Goal: Check status

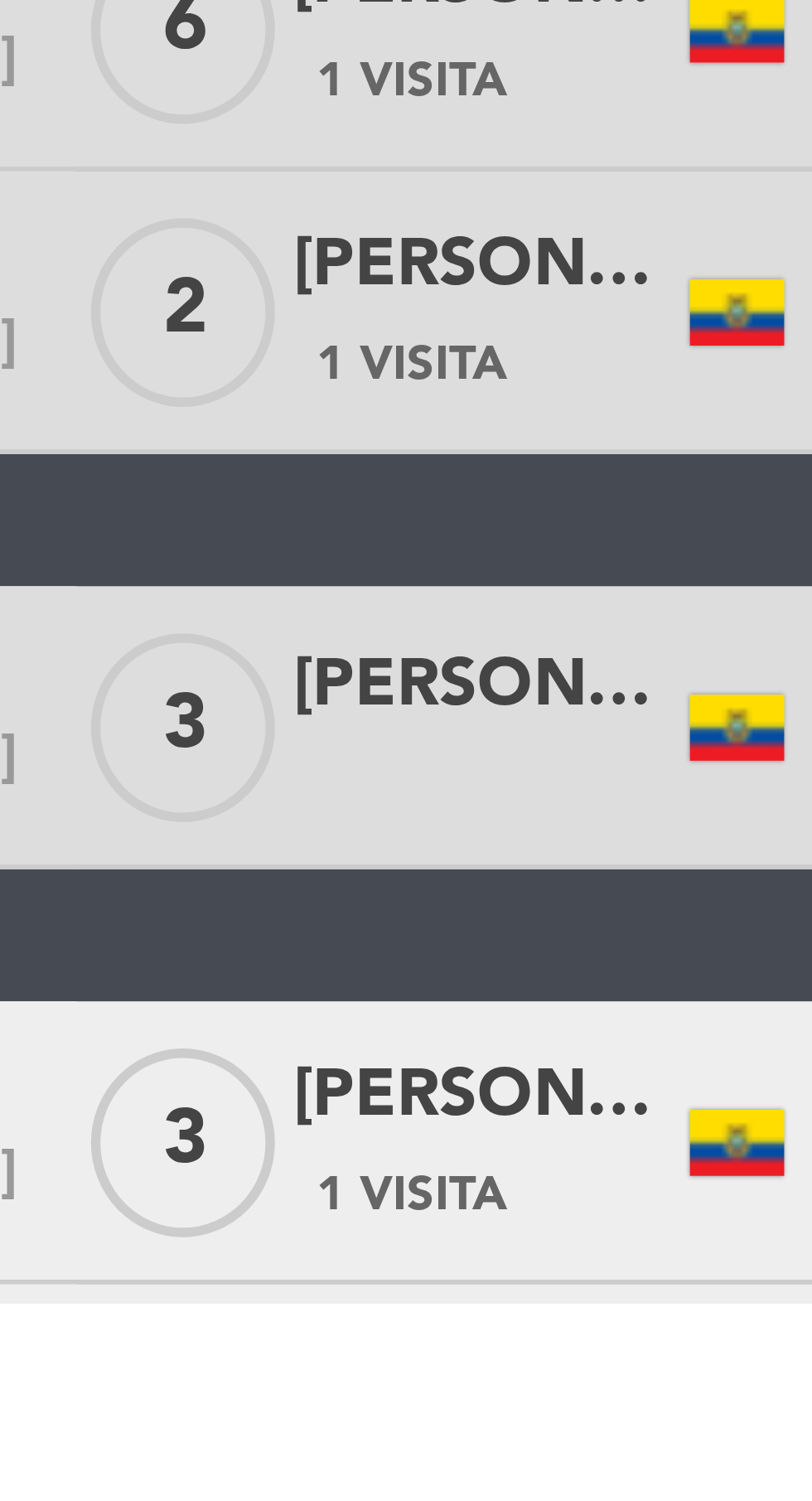
scroll to position [366, 0]
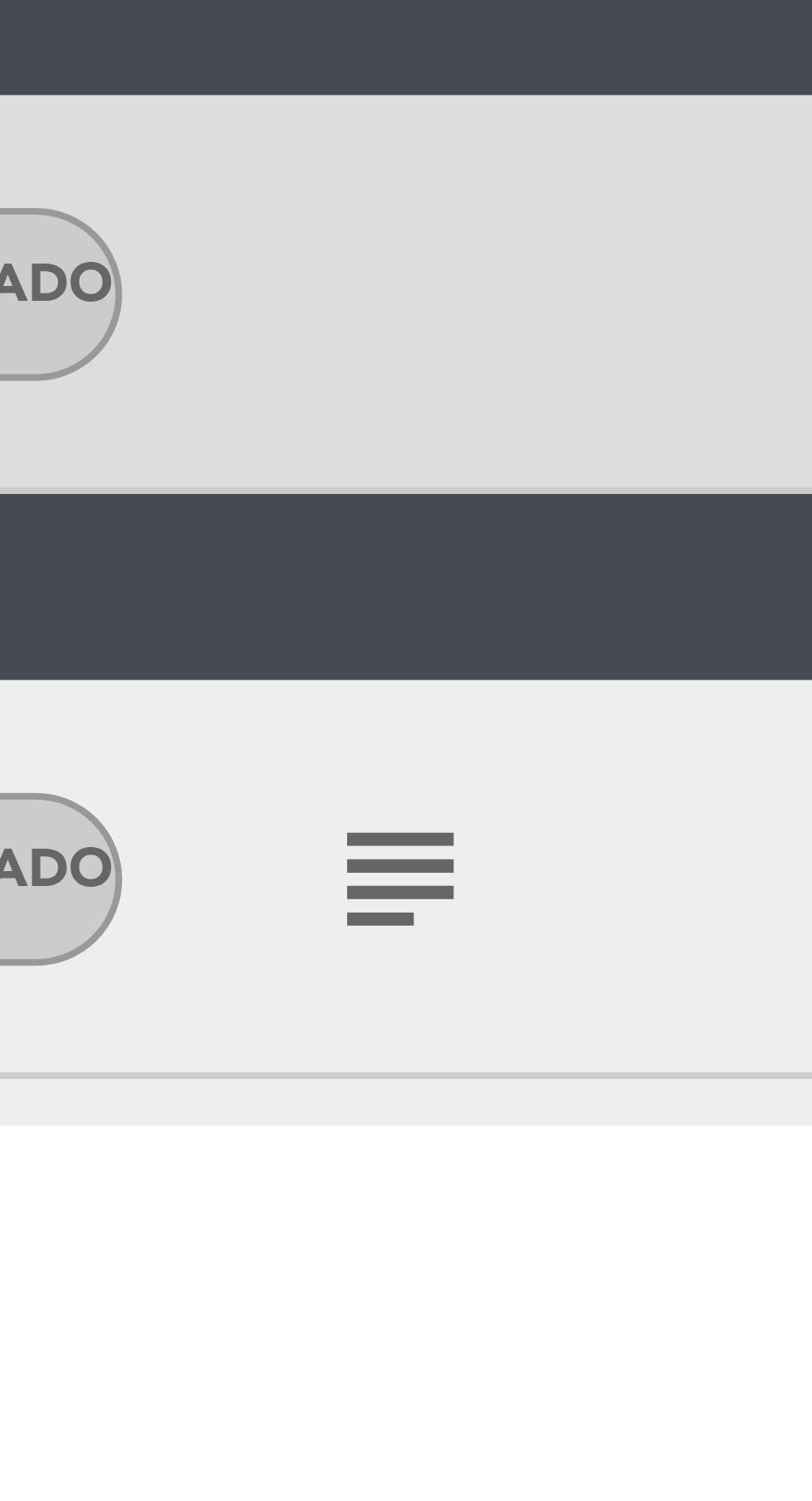
click at [388, 1470] on icon "subject" at bounding box center [392, 1470] width 20 height 20
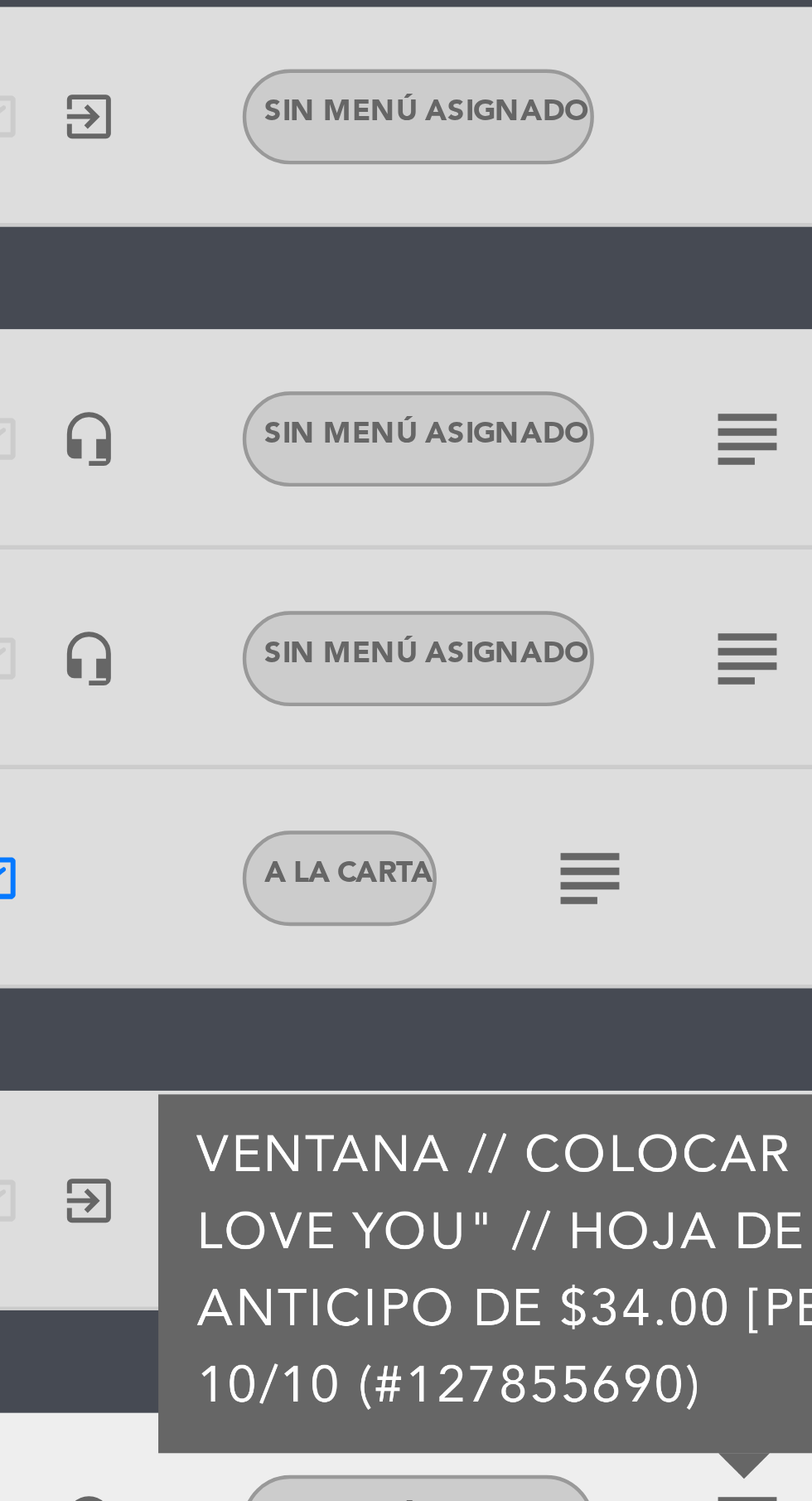
scroll to position [94, 0]
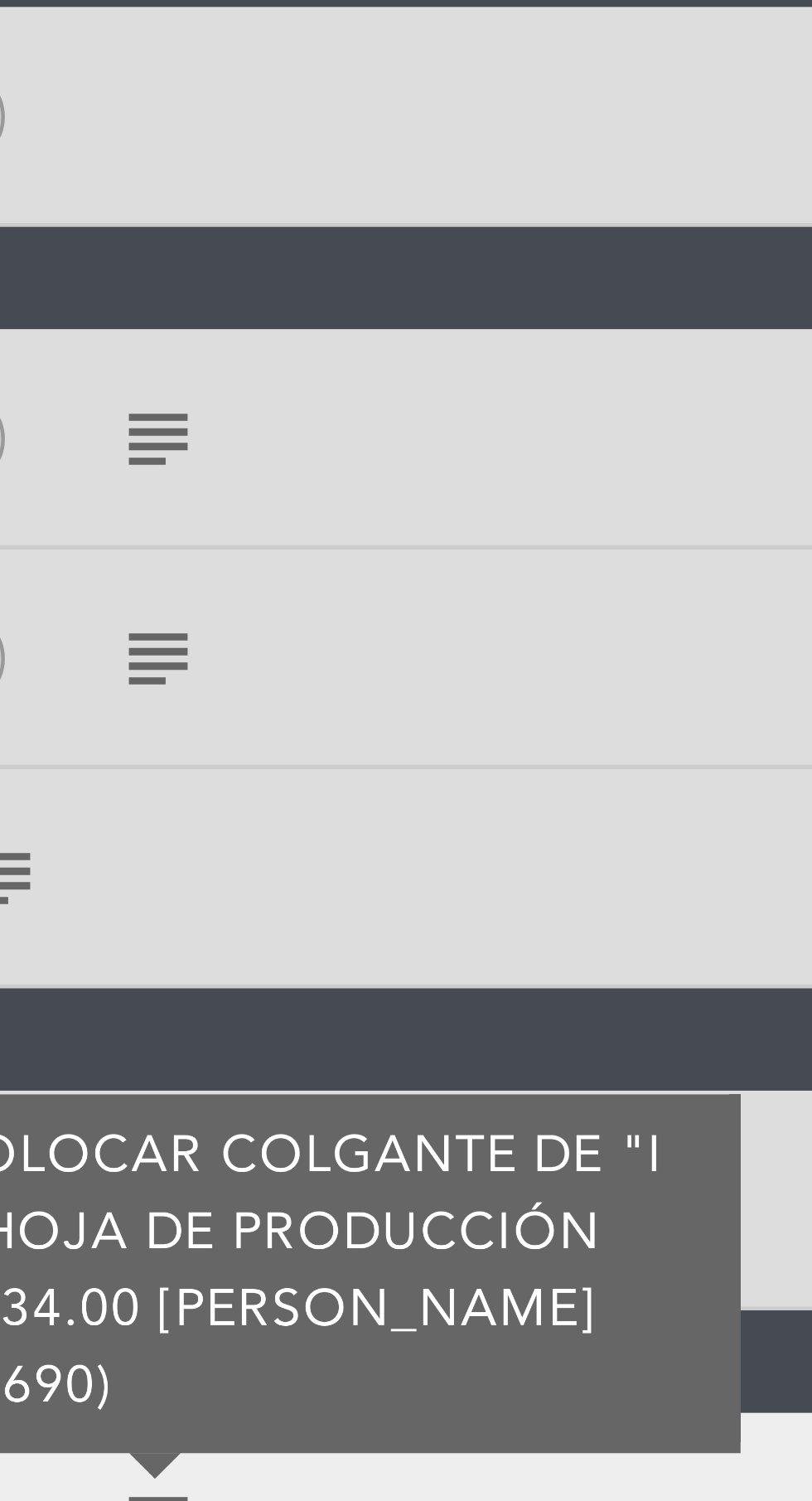
click at [473, 1285] on div "subject" at bounding box center [427, 1309] width 140 height 49
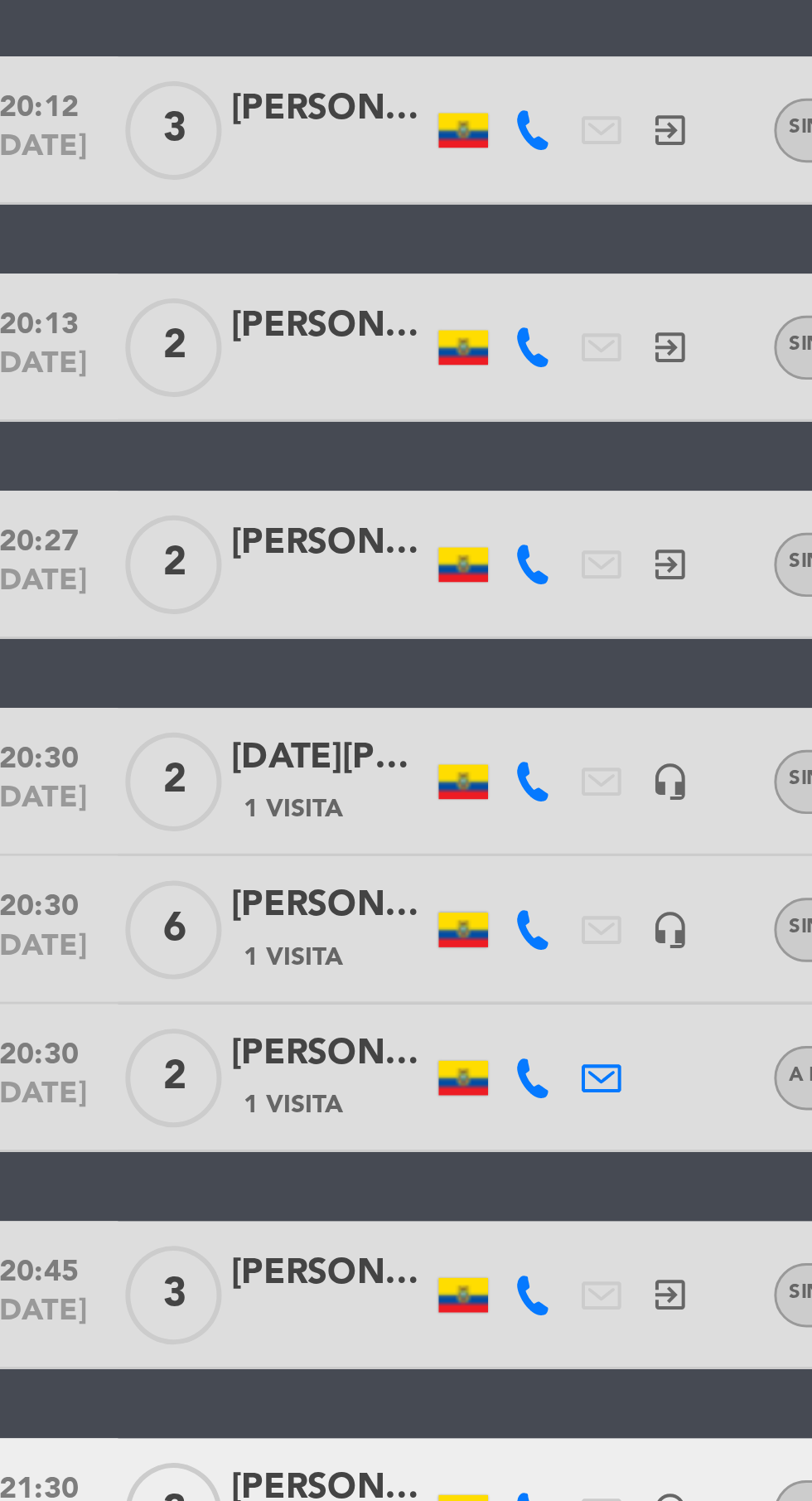
scroll to position [124, 0]
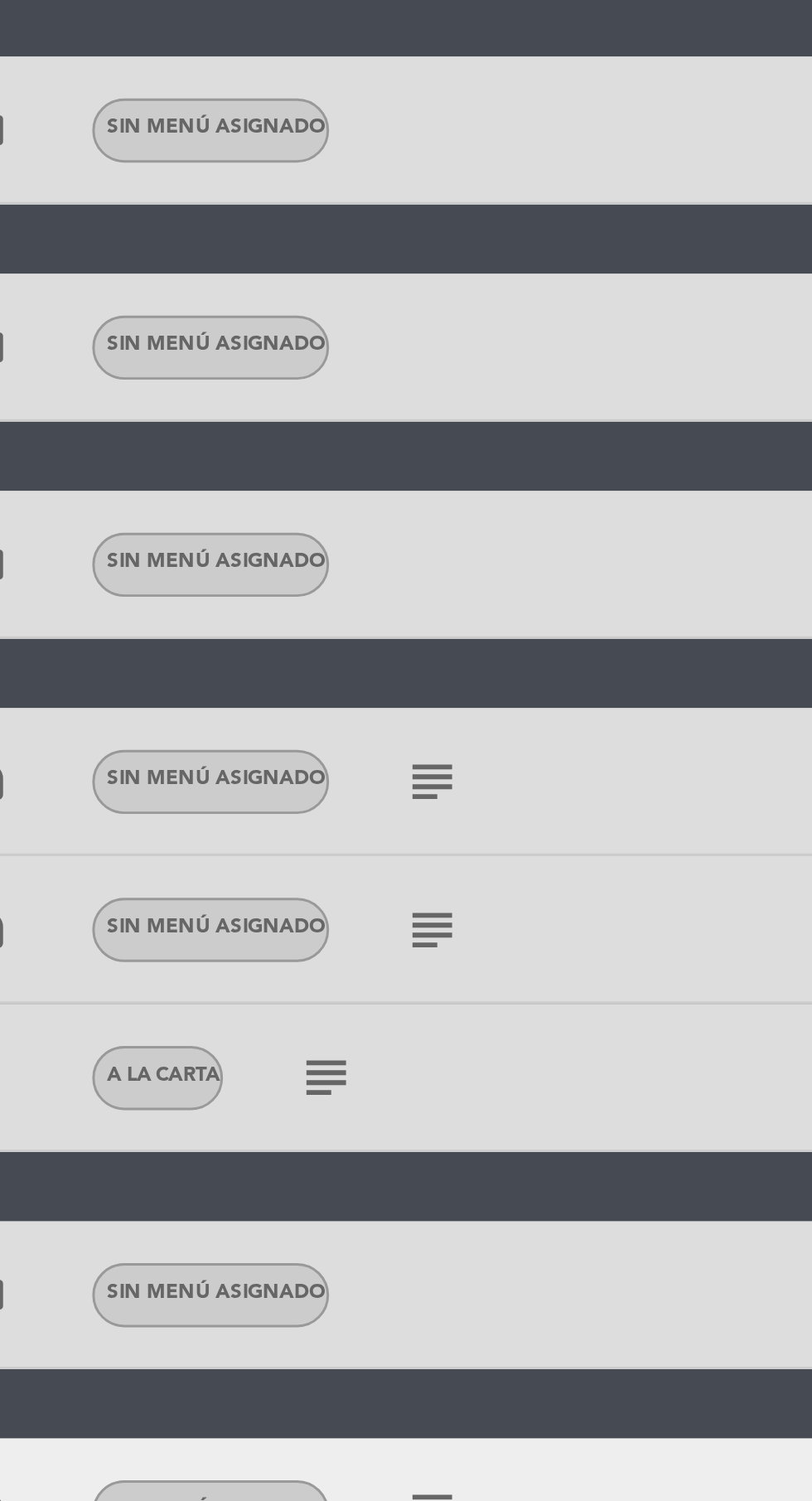
click at [387, 1495] on icon "subject" at bounding box center [392, 1505] width 20 height 20
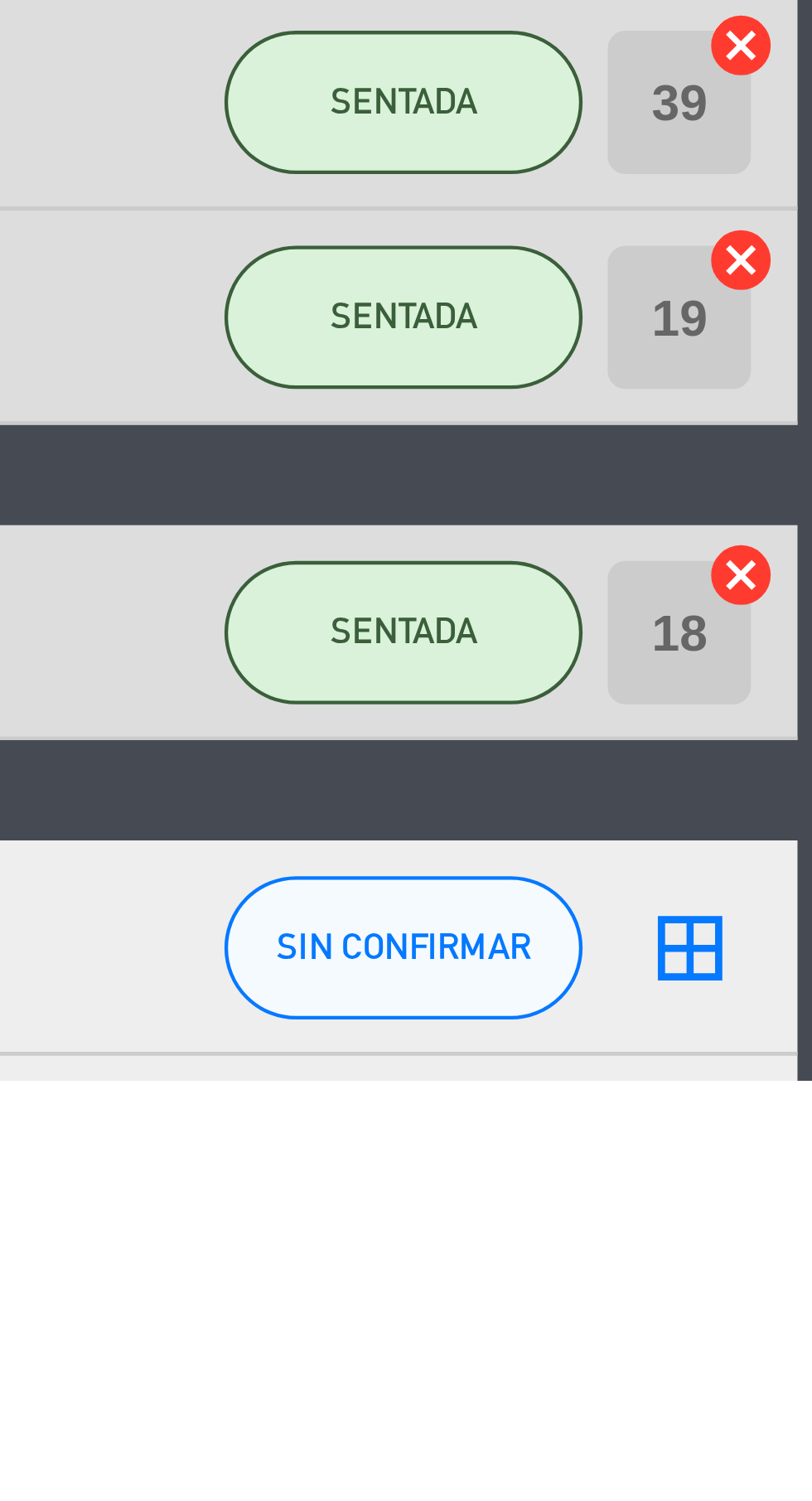
scroll to position [0, 0]
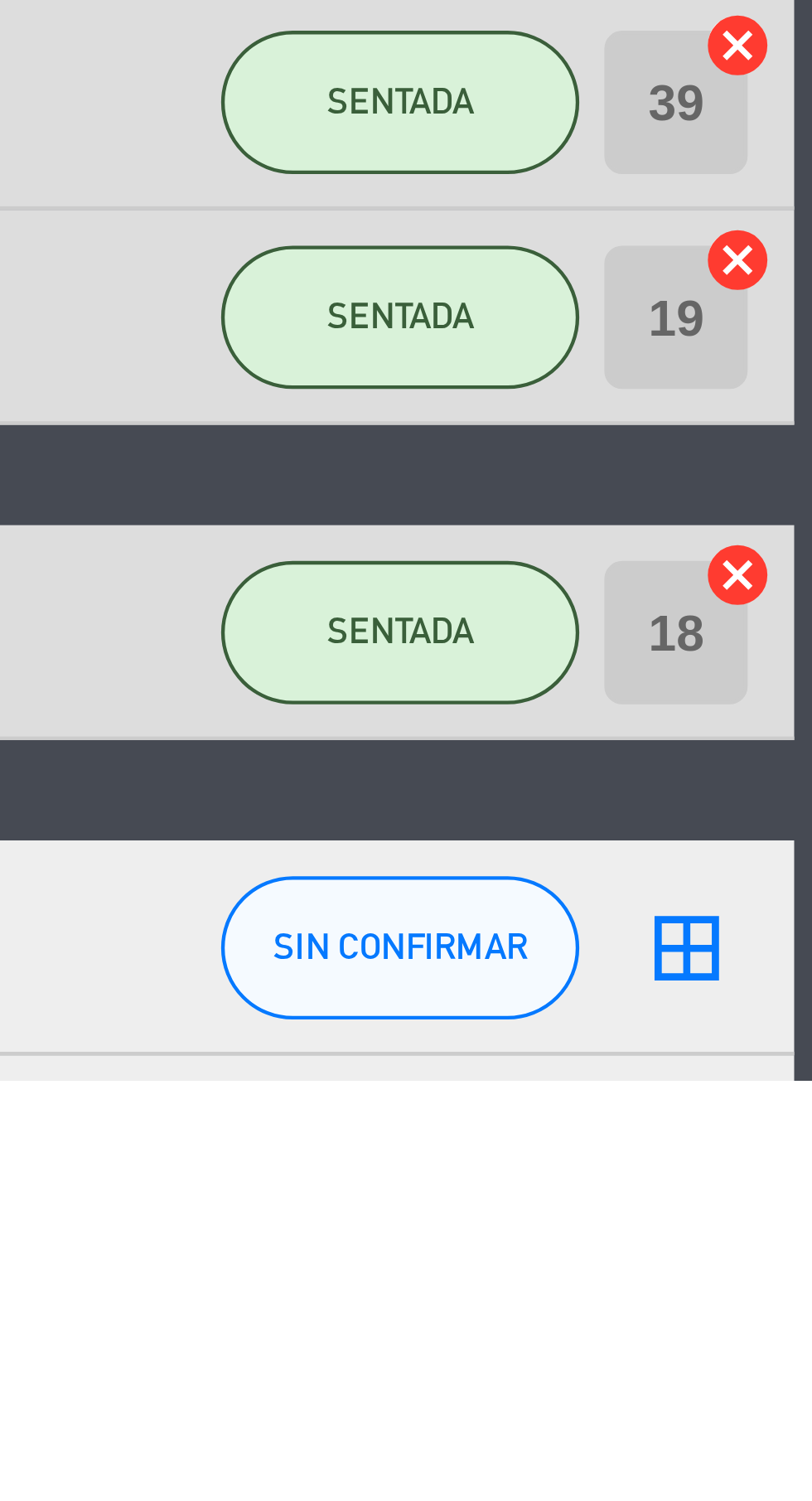
click at [788, 1471] on icon "border_all" at bounding box center [783, 1470] width 20 height 20
